Goal: Transaction & Acquisition: Purchase product/service

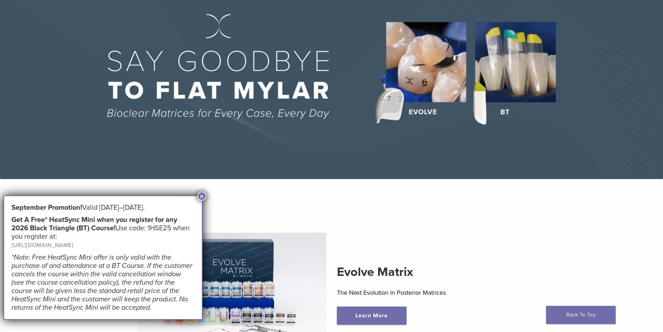
scroll to position [139, 0]
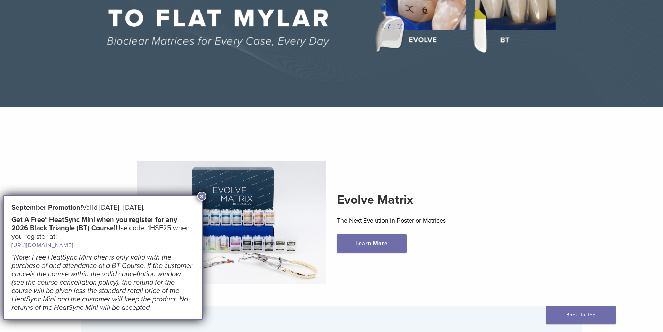
click at [203, 197] on button "×" at bounding box center [201, 195] width 9 height 9
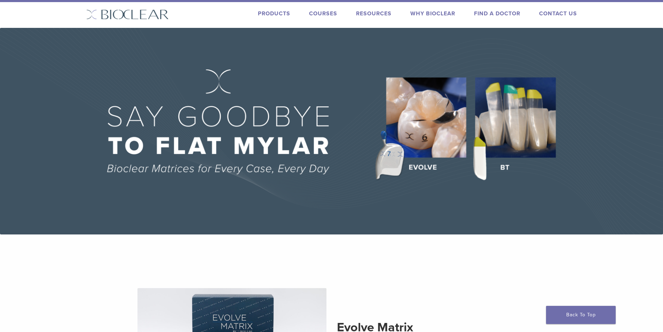
scroll to position [0, 0]
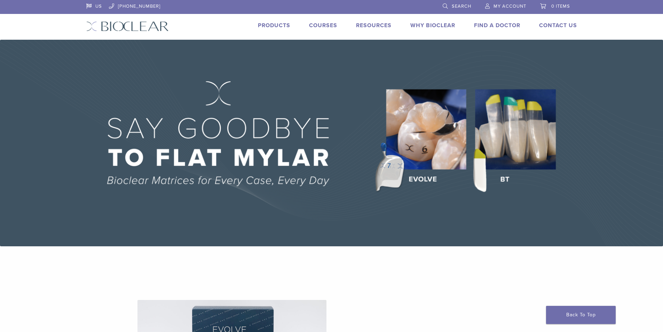
click at [503, 139] on img at bounding box center [331, 143] width 663 height 206
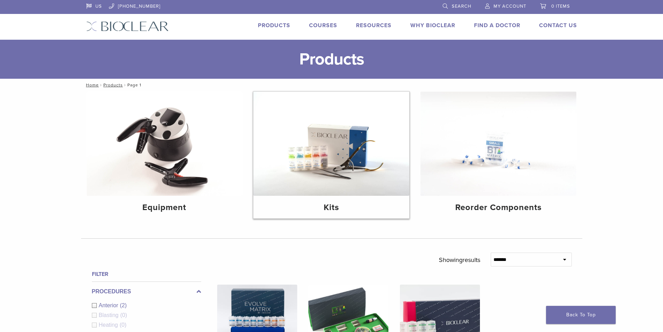
click at [352, 159] on img at bounding box center [331, 144] width 156 height 104
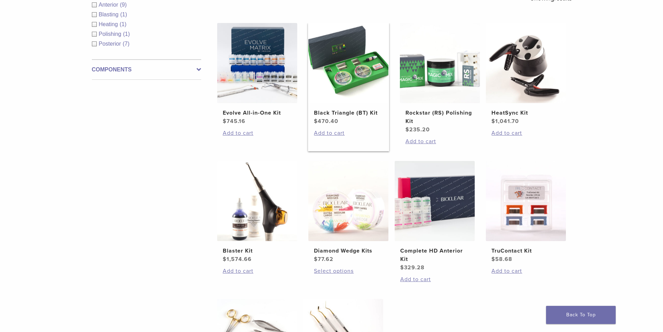
scroll to position [35, 0]
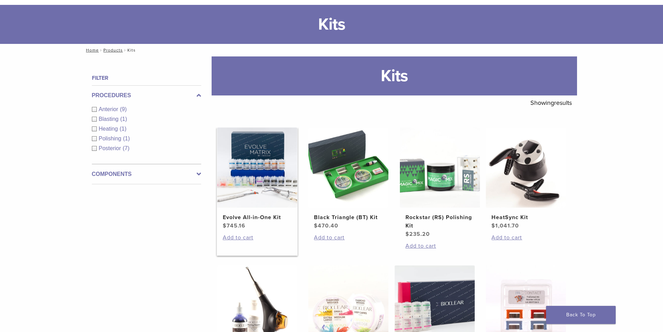
click at [284, 148] on img at bounding box center [257, 167] width 80 height 80
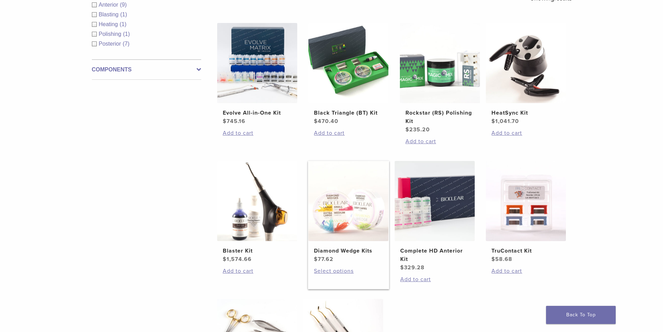
scroll to position [0, 0]
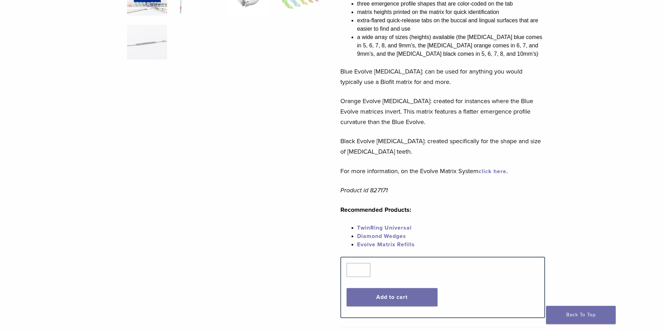
scroll to position [313, 0]
